Goal: Find specific page/section: Find specific page/section

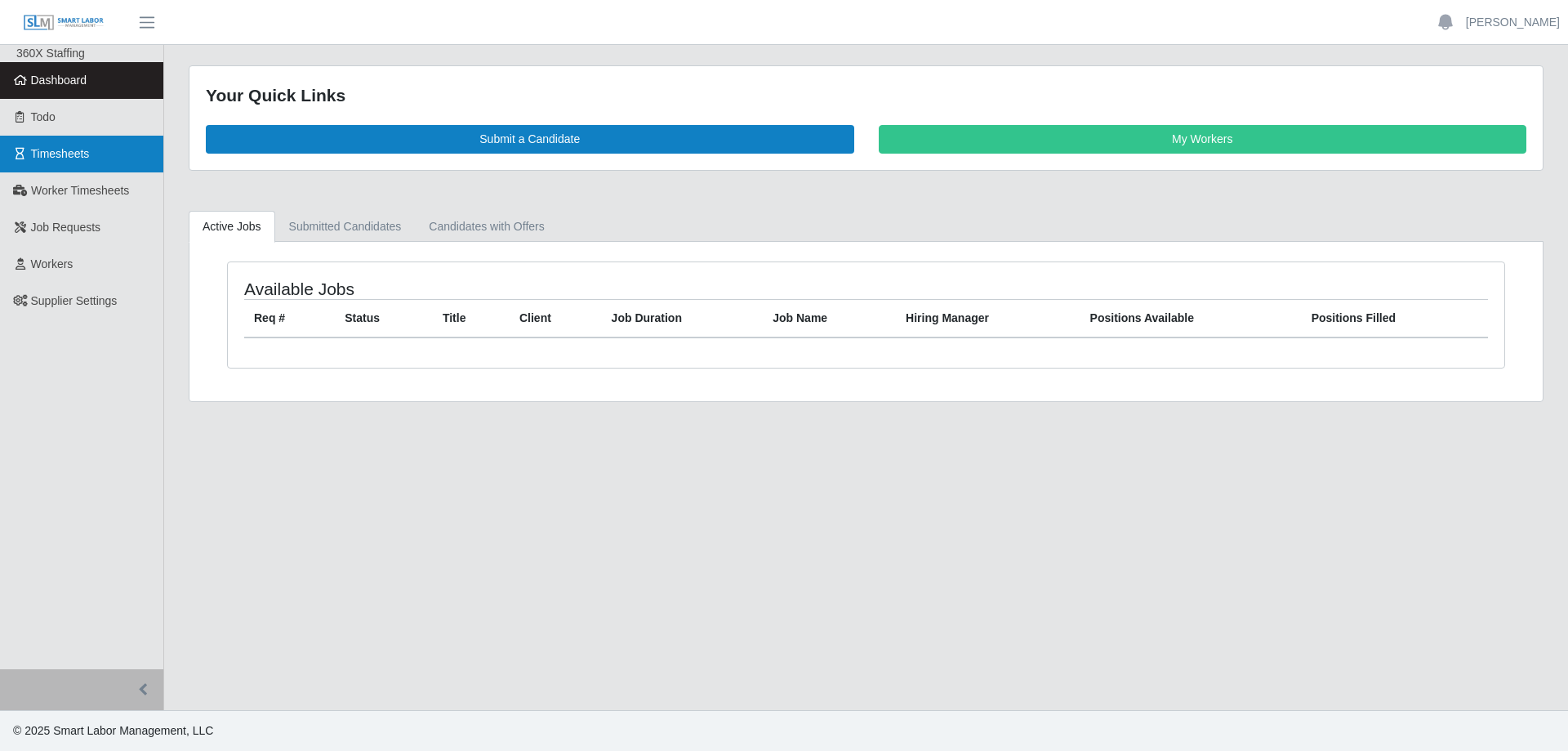
click at [59, 142] on link "Timesheets" at bounding box center [82, 153] width 163 height 37
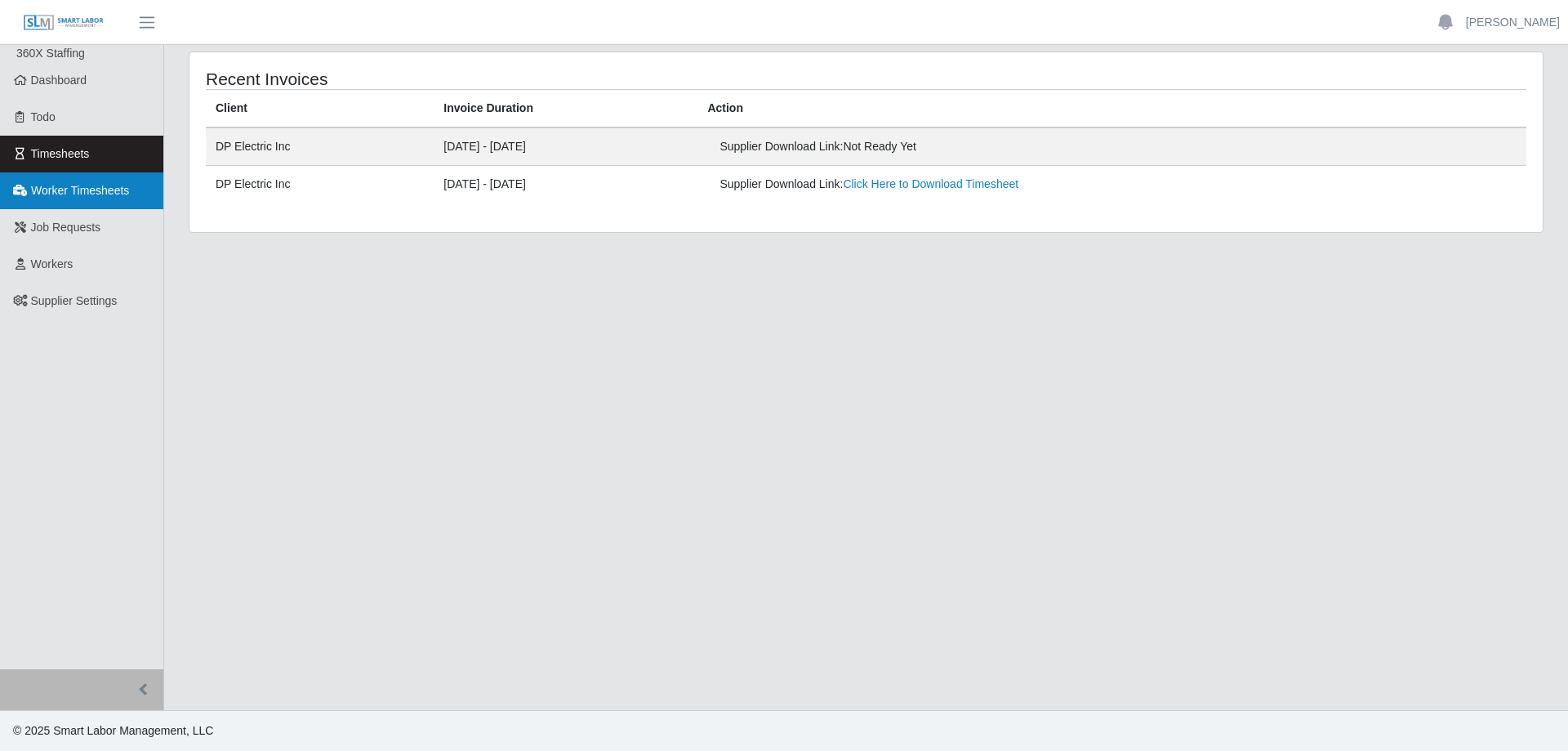
click at [103, 185] on span "Worker Timesheets" at bounding box center [80, 190] width 98 height 13
